Goal: Book appointment/travel/reservation

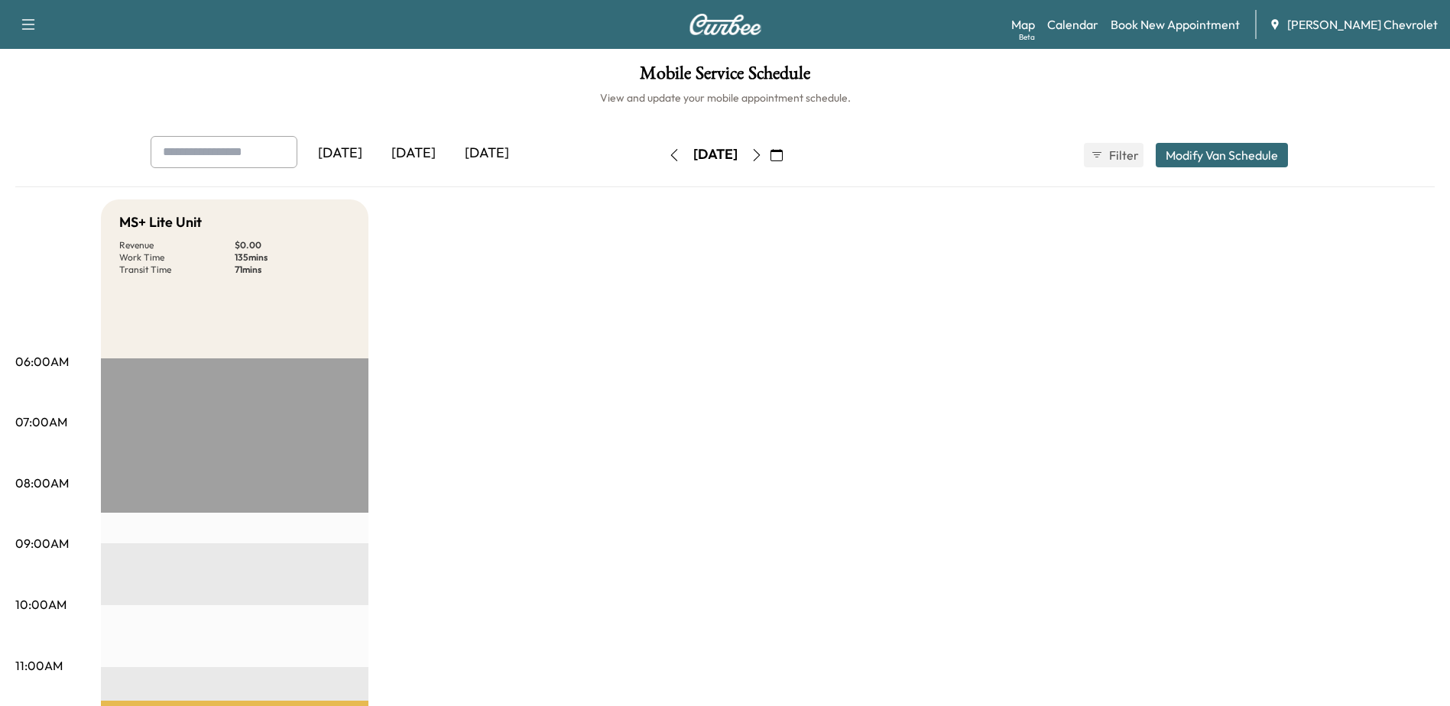
click at [783, 151] on icon "button" at bounding box center [777, 155] width 12 height 12
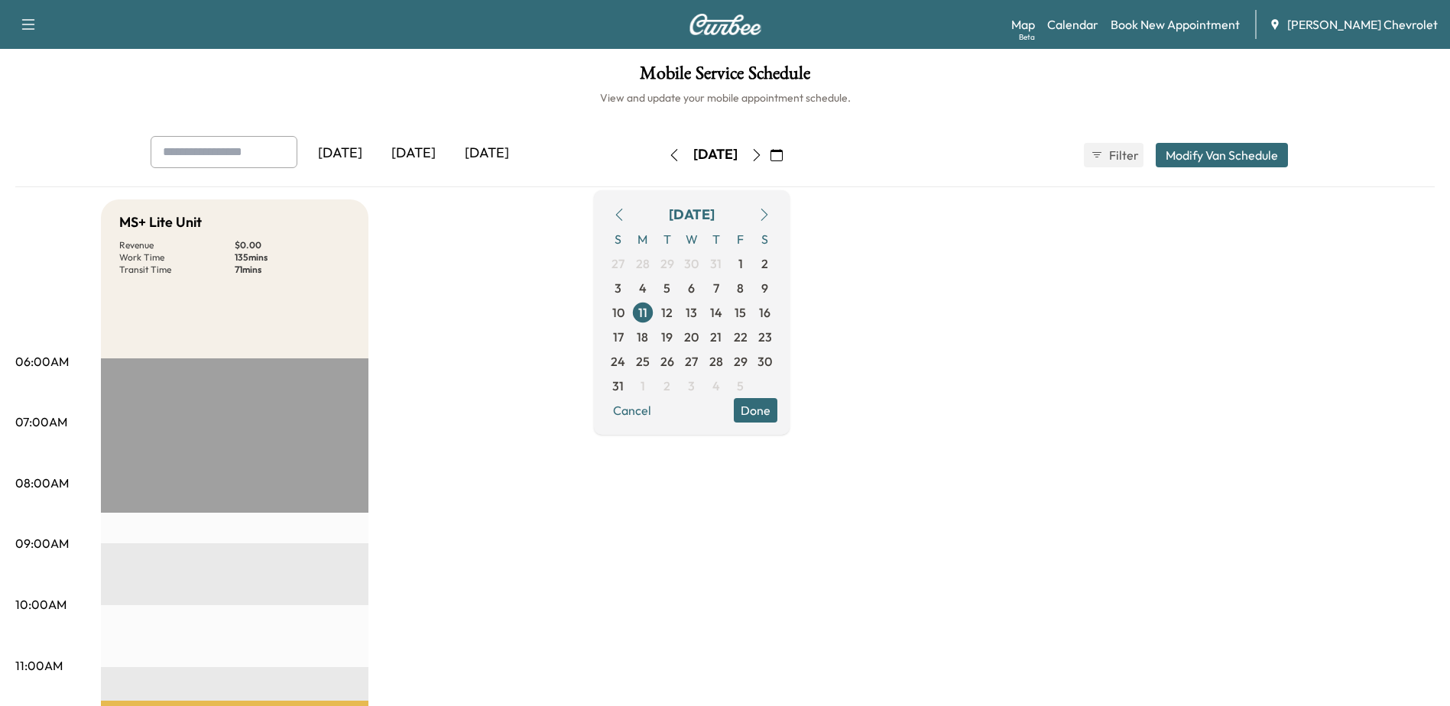
click at [771, 219] on icon "button" at bounding box center [764, 215] width 12 height 12
click at [648, 310] on span "15" at bounding box center [642, 312] width 11 height 18
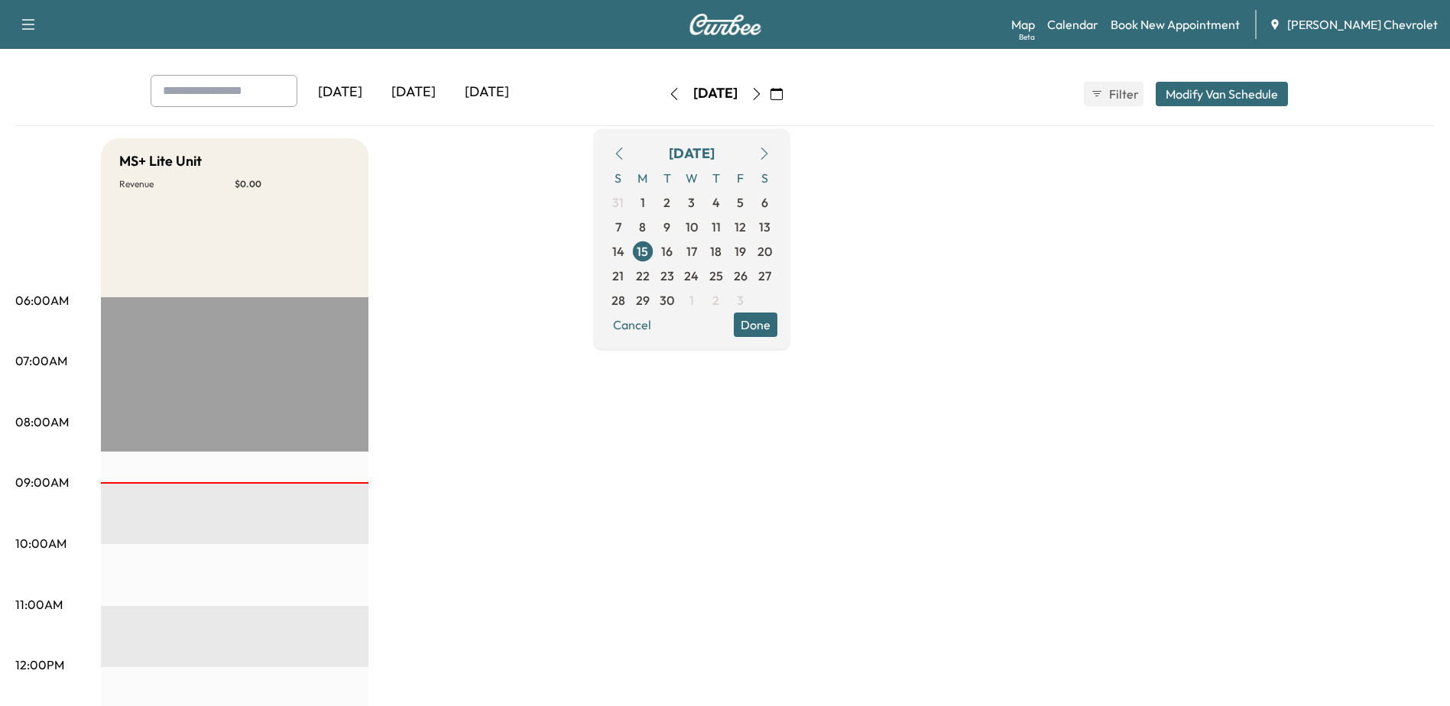
scroll to position [44, 0]
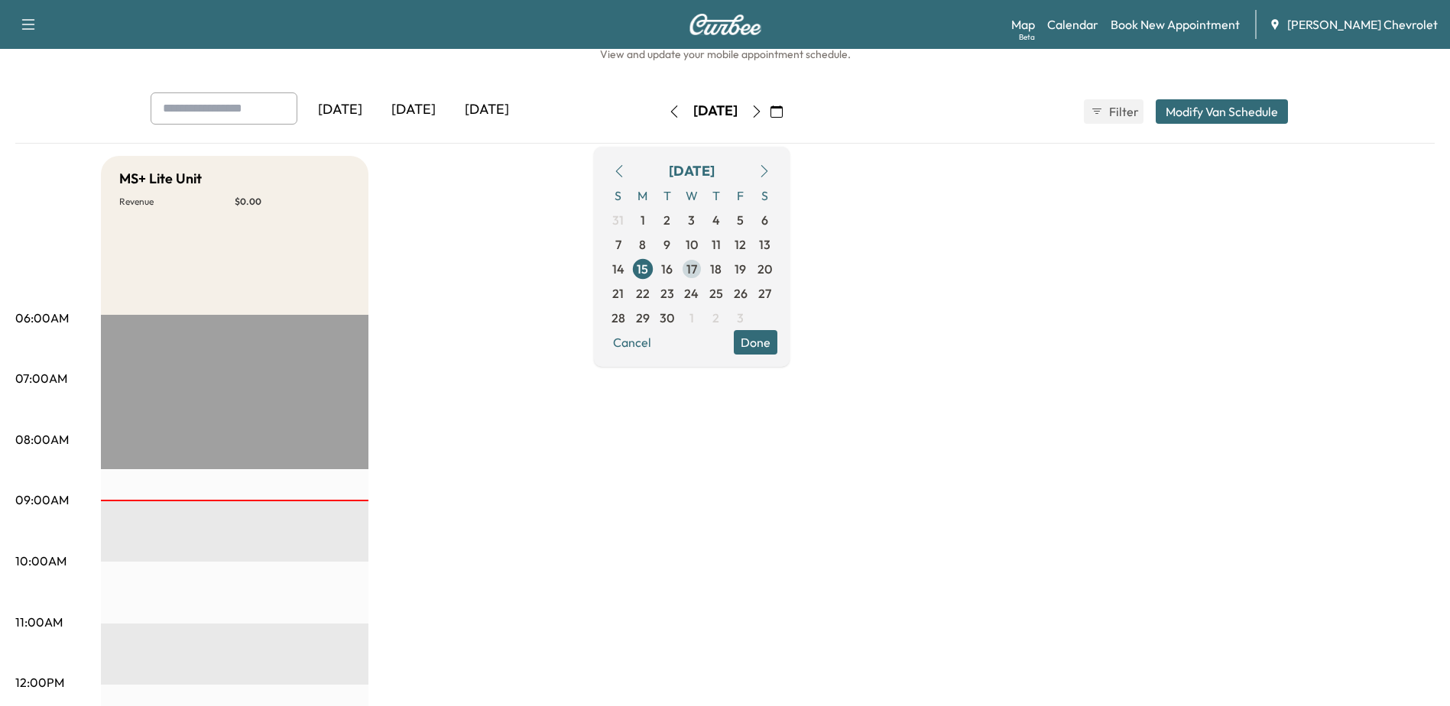
click at [697, 266] on span "17" at bounding box center [691, 269] width 11 height 18
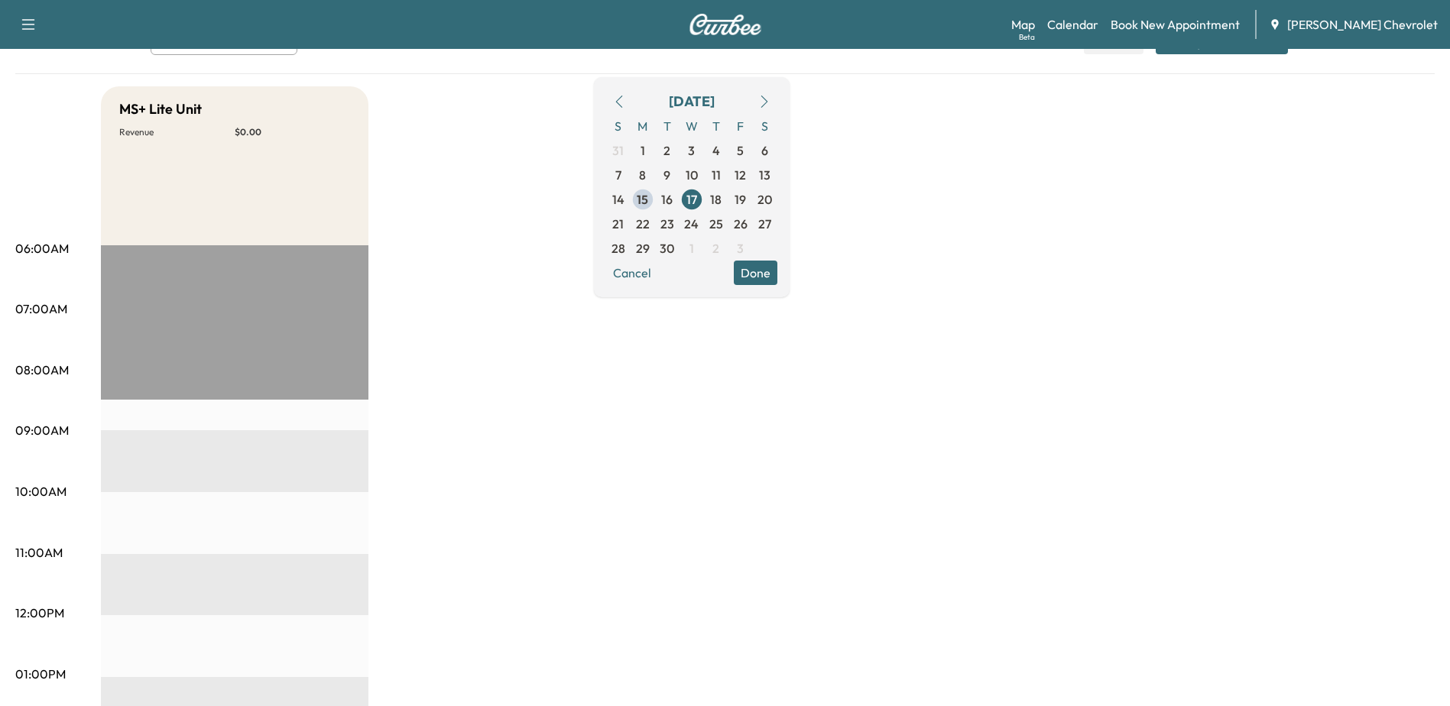
scroll to position [153, 0]
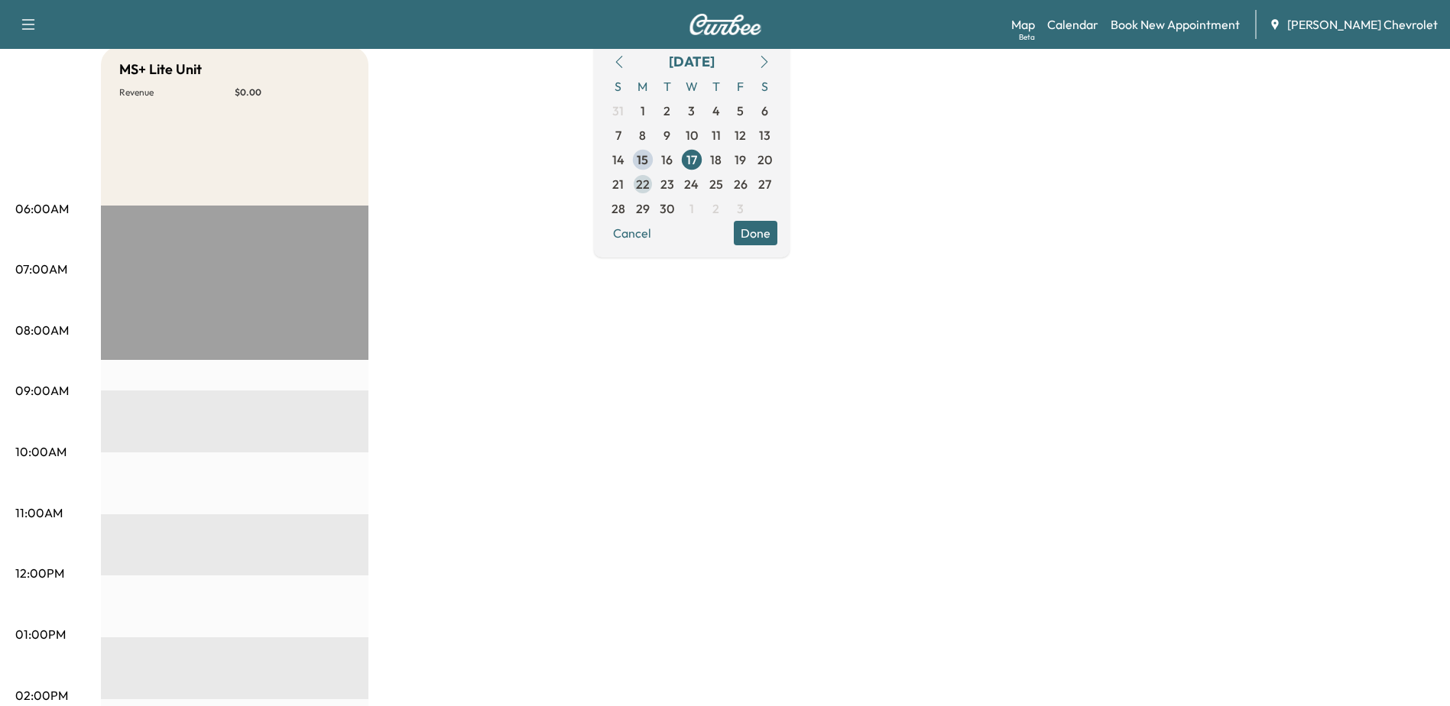
click at [655, 185] on span "22" at bounding box center [643, 184] width 24 height 24
click at [699, 183] on span "24" at bounding box center [691, 184] width 15 height 18
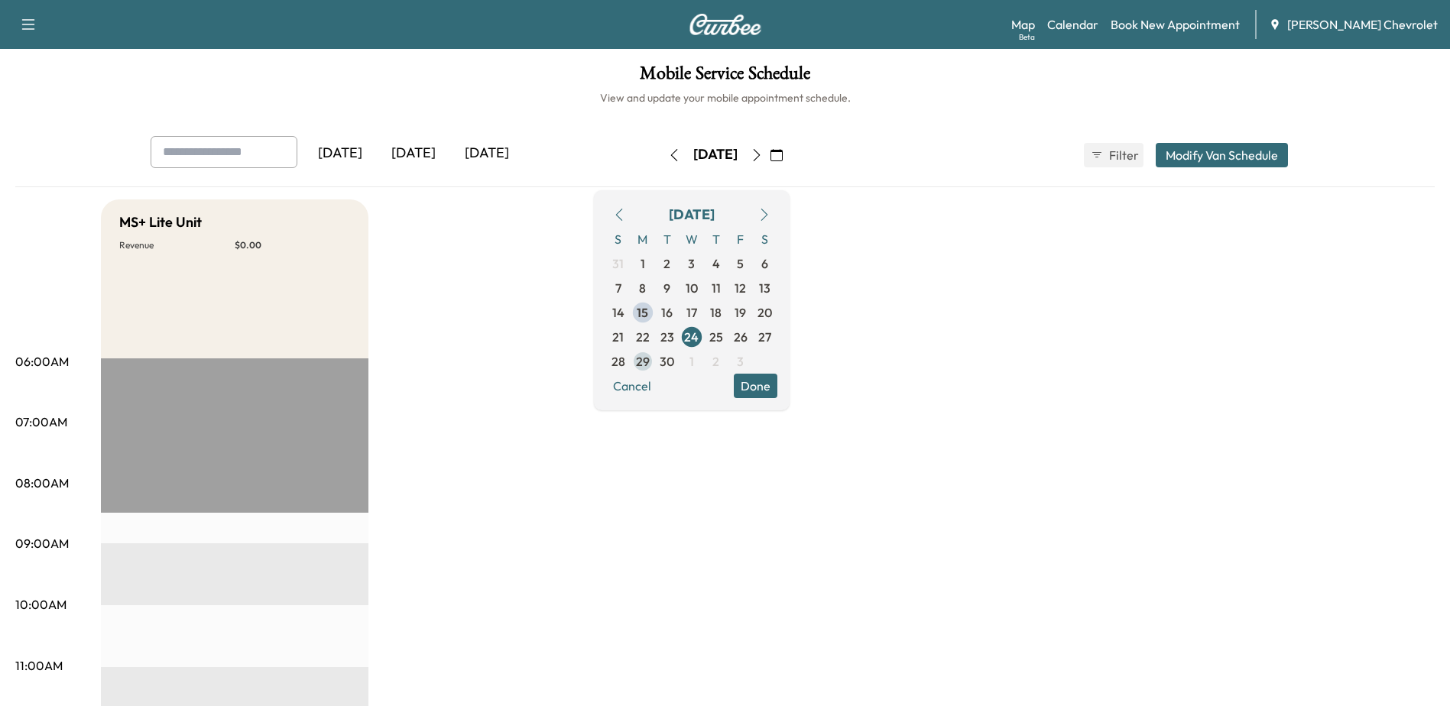
click at [650, 358] on span "29" at bounding box center [643, 361] width 14 height 18
